Goal: Information Seeking & Learning: Learn about a topic

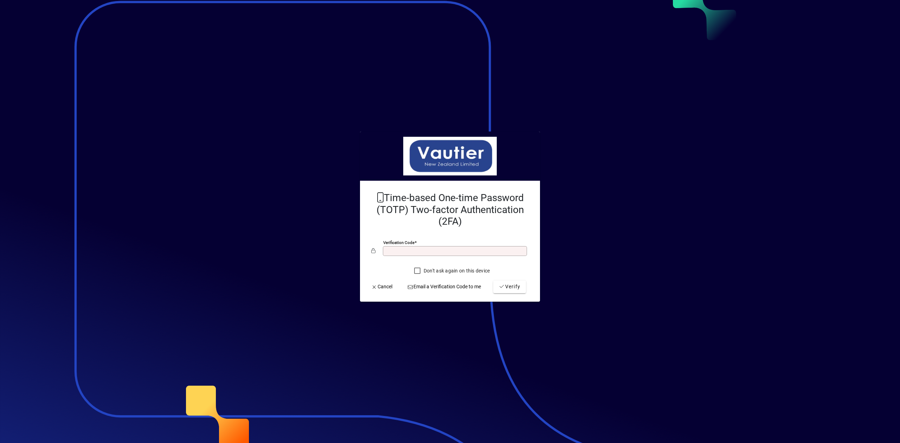
click at [401, 248] on input "Verification code" at bounding box center [455, 251] width 142 height 6
type input "******"
click at [513, 292] on span "submit" at bounding box center [509, 286] width 33 height 17
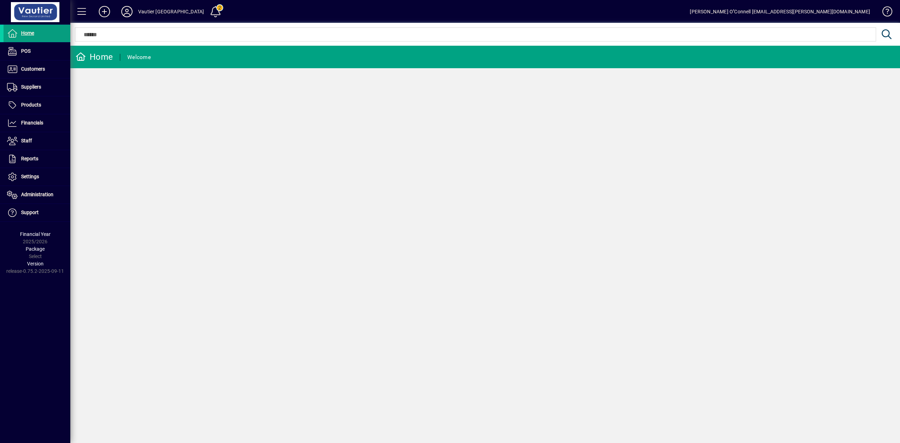
click at [536, 144] on div "Home Welcome" at bounding box center [484, 244] width 829 height 397
click at [40, 48] on span at bounding box center [37, 51] width 67 height 17
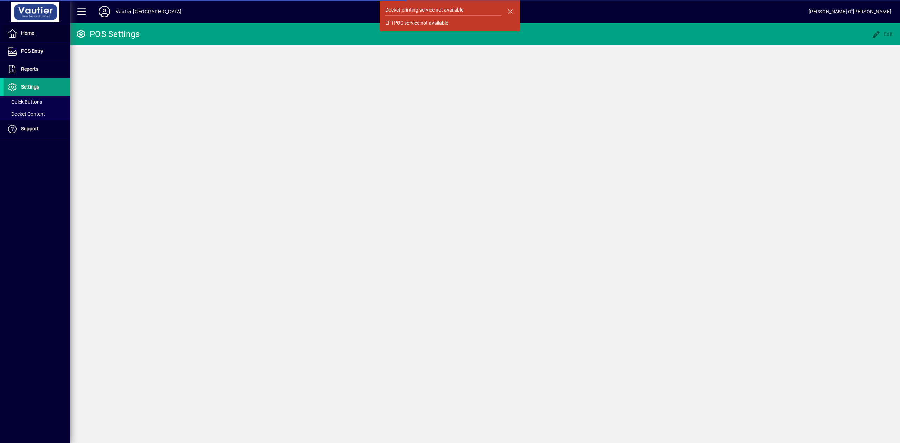
click at [31, 38] on span at bounding box center [37, 33] width 67 height 17
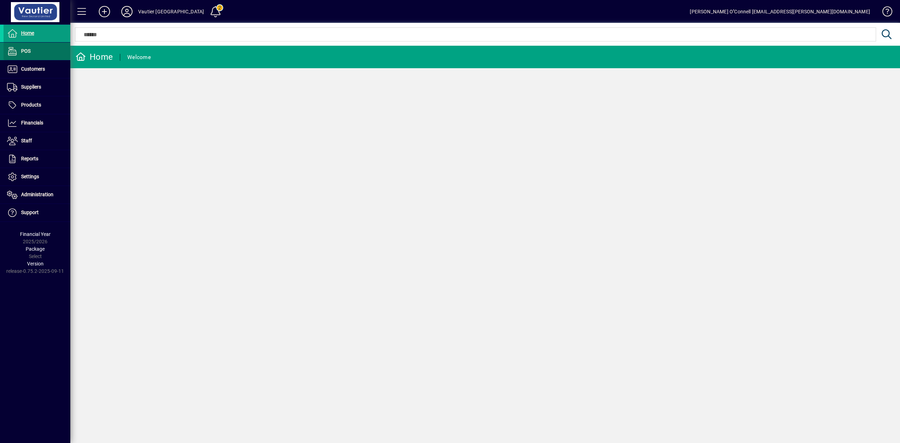
click at [27, 52] on span "POS" at bounding box center [25, 51] width 9 height 6
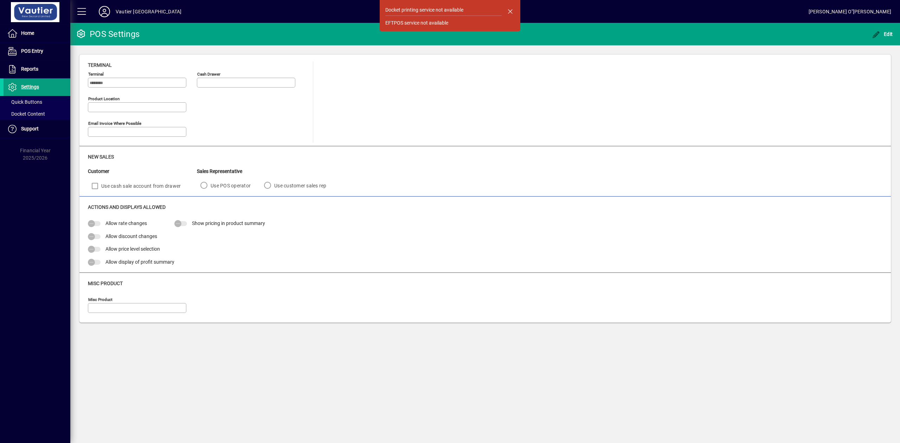
type input "**********"
click at [24, 67] on span "Reports" at bounding box center [29, 69] width 17 height 6
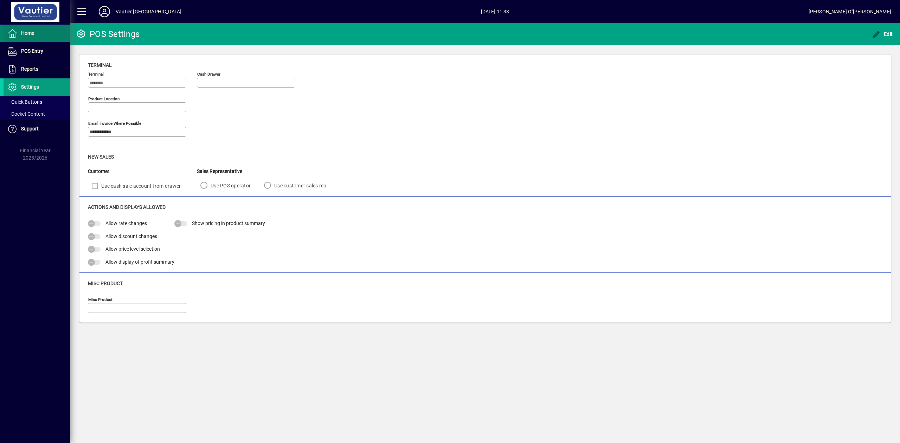
click at [32, 36] on span "Home" at bounding box center [19, 33] width 31 height 8
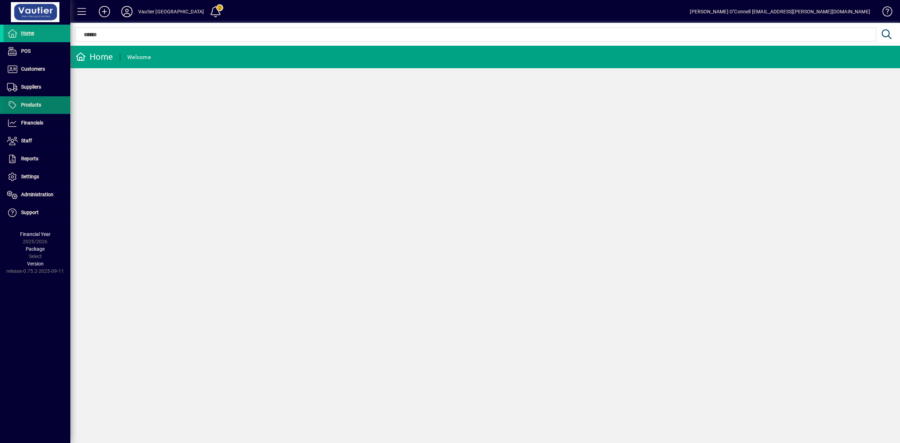
click at [33, 103] on span "Products" at bounding box center [31, 105] width 20 height 6
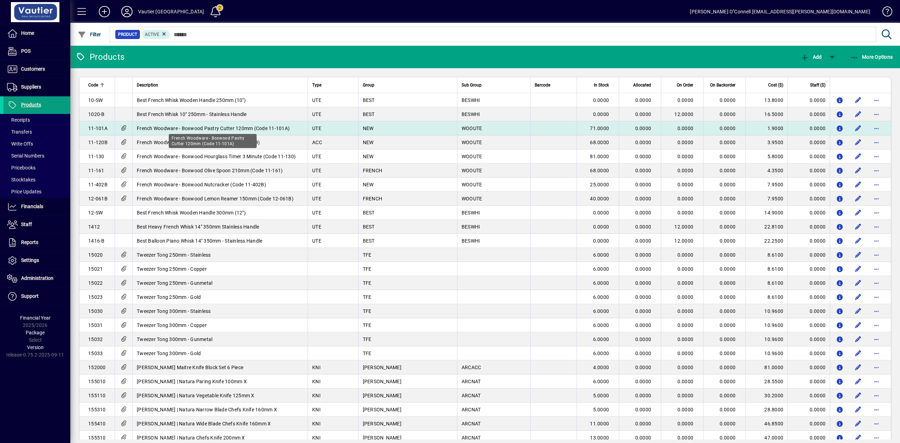
click at [211, 125] on span "French Woodware - Boxwood Pastry Cutter 120mm (Code 11-101A)" at bounding box center [213, 128] width 153 height 6
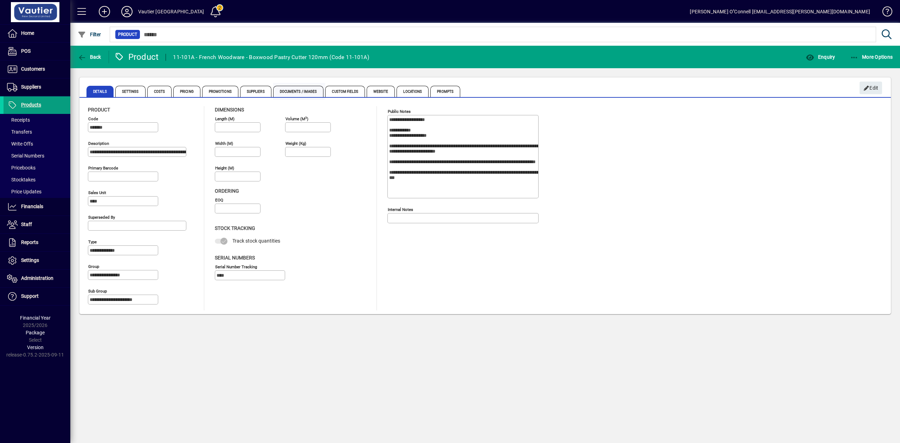
click at [307, 91] on span "Documents / Images" at bounding box center [298, 91] width 51 height 11
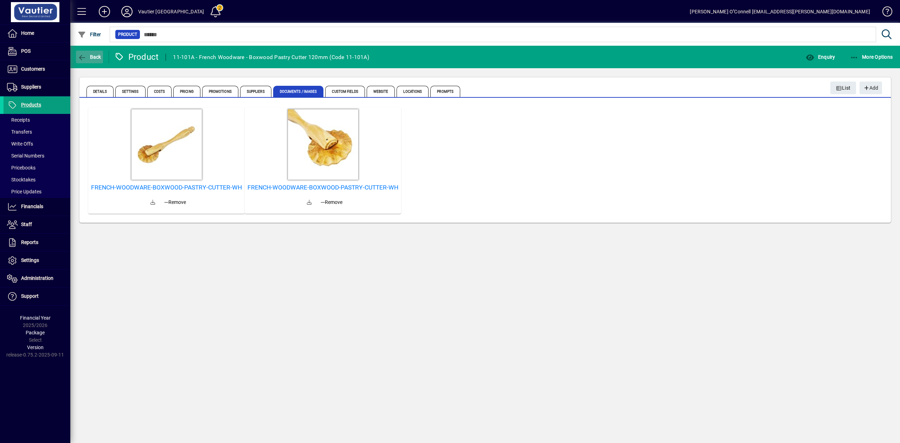
click at [92, 58] on span "Back" at bounding box center [90, 57] width 24 height 6
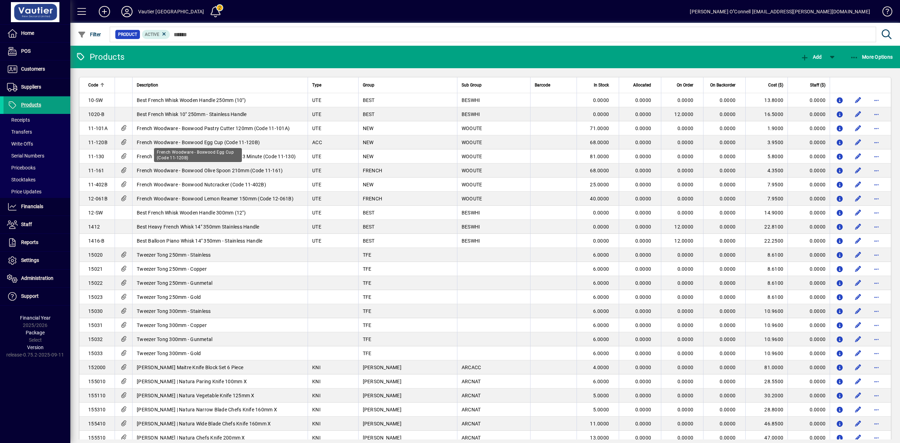
click at [155, 151] on div "French Woodware - Boxwood Egg Cup (Code 11-120B)" at bounding box center [198, 155] width 88 height 14
click at [145, 153] on td "French Woodware - Boxwood Hourglass Timer 3 Minute (Code 11-130)" at bounding box center [219, 156] width 175 height 14
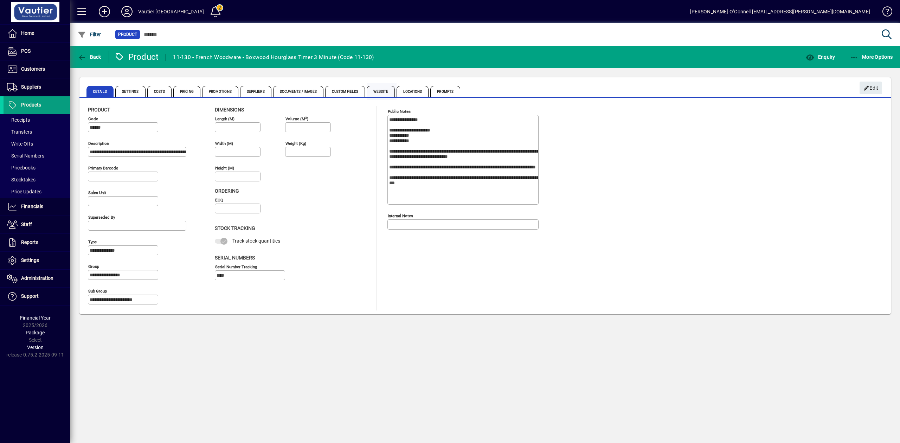
click at [382, 93] on span "Website" at bounding box center [381, 91] width 28 height 11
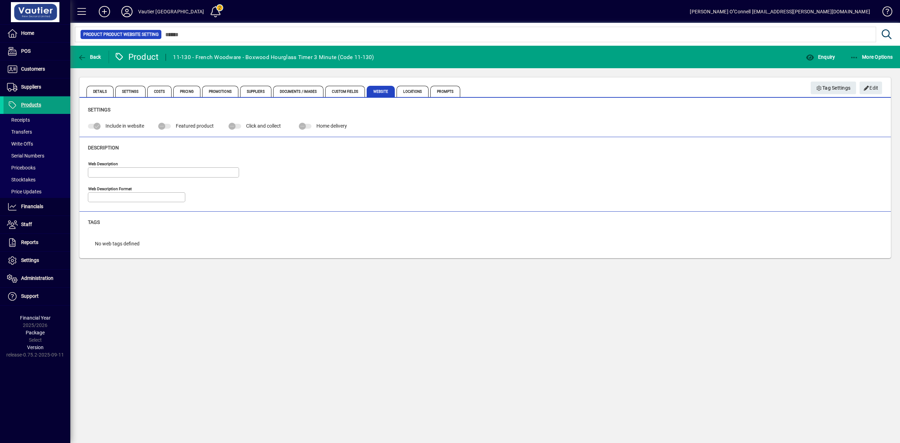
type input "**********"
click at [82, 55] on icon "button" at bounding box center [82, 57] width 9 height 7
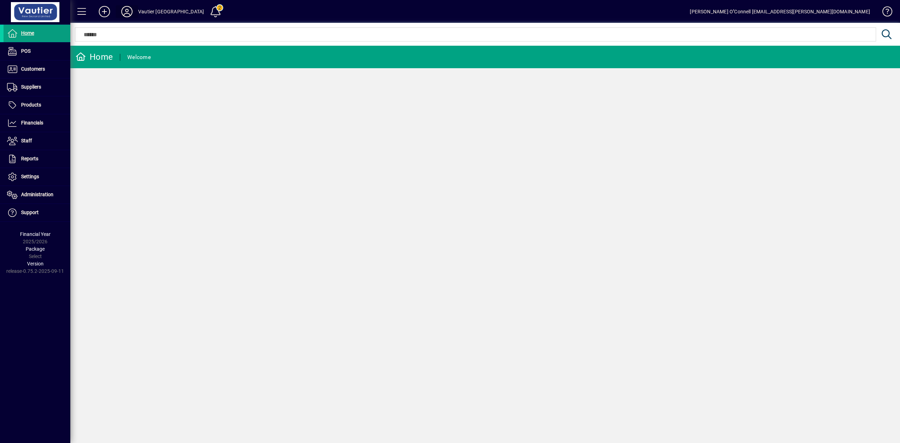
click at [126, 13] on icon at bounding box center [127, 11] width 14 height 11
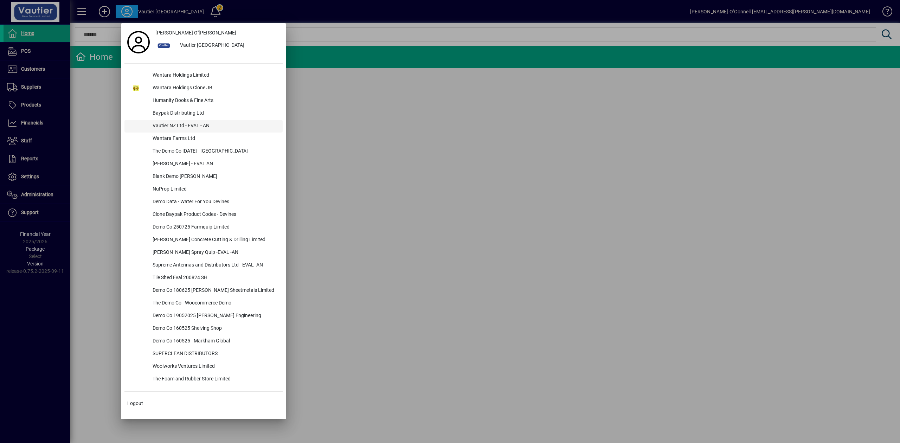
drag, startPoint x: 180, startPoint y: 123, endPoint x: 164, endPoint y: 124, distance: 16.6
click at [164, 124] on div "Vautier NZ Ltd - EVAL - AN" at bounding box center [215, 126] width 136 height 13
